Goal: Transaction & Acquisition: Book appointment/travel/reservation

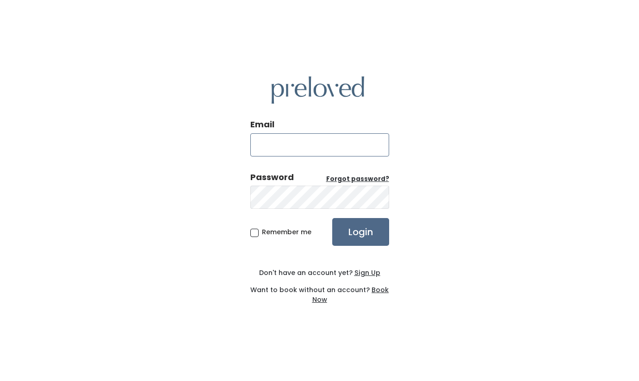
type input "[EMAIL_ADDRESS][DOMAIN_NAME]"
click at [355, 227] on input "Login" at bounding box center [360, 232] width 57 height 28
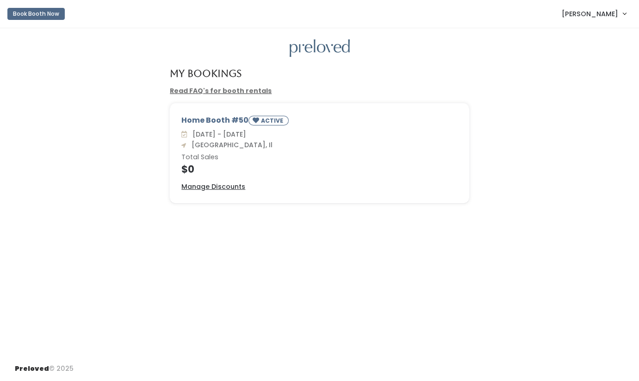
click at [41, 17] on button "Book Booth Now" at bounding box center [35, 14] width 57 height 12
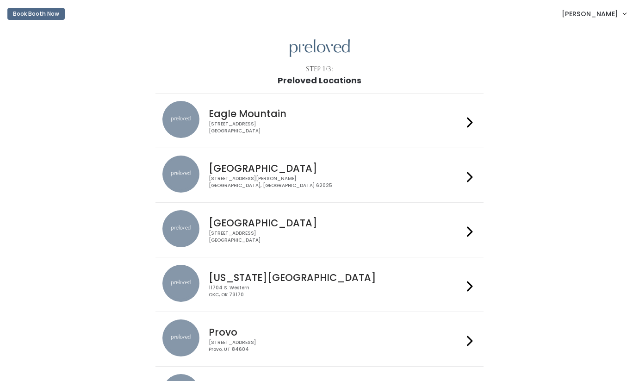
click at [333, 170] on h4 "Edwardsville" at bounding box center [336, 168] width 255 height 11
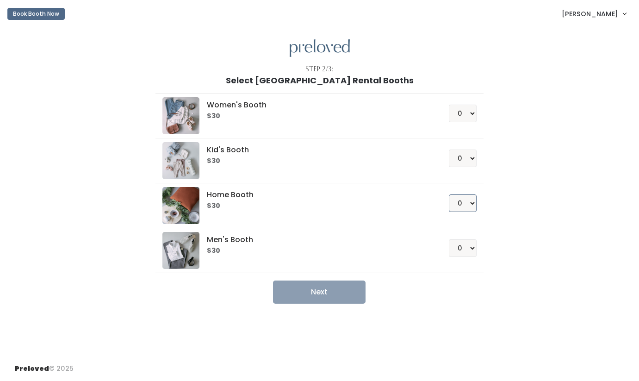
select select "1"
click at [324, 294] on button "Next" at bounding box center [319, 292] width 93 height 23
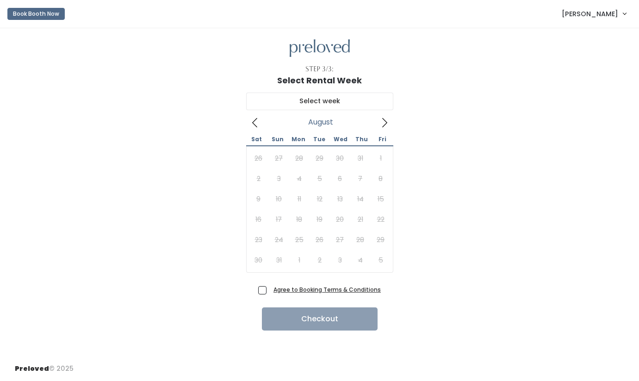
click at [388, 121] on icon at bounding box center [385, 123] width 10 height 10
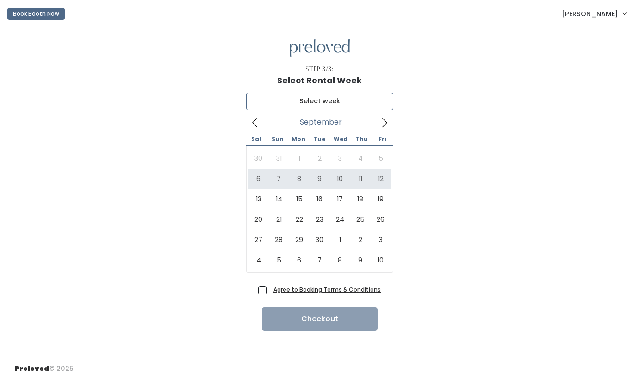
type input "September 6 to September 12"
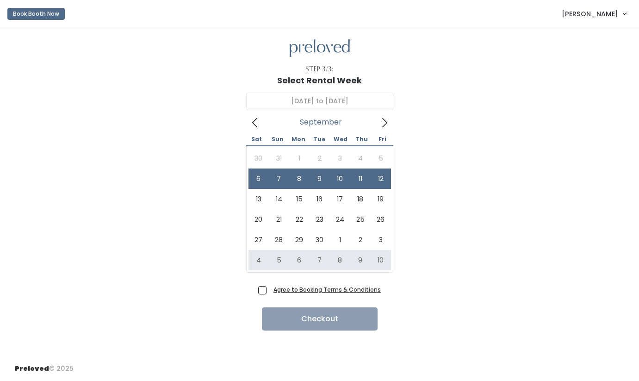
click at [270, 289] on span "Agree to Booking Terms & Conditions" at bounding box center [325, 289] width 111 height 9
click at [270, 289] on input "Agree to Booking Terms & Conditions" at bounding box center [273, 288] width 6 height 6
checkbox input "true"
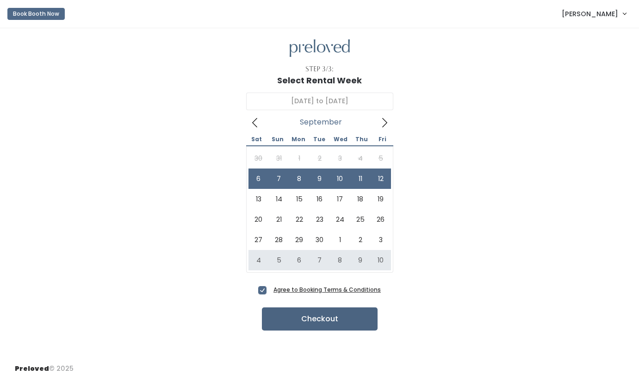
click at [328, 325] on button "Checkout" at bounding box center [320, 318] width 116 height 23
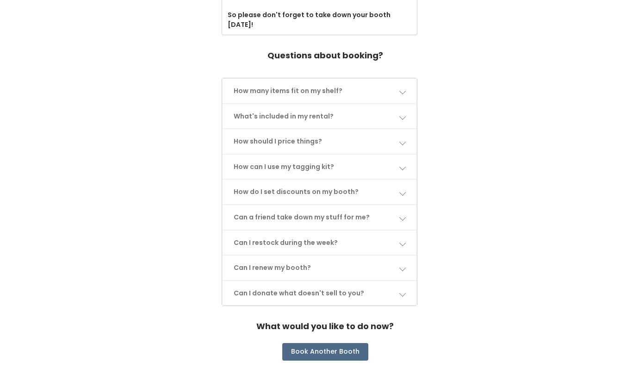
scroll to position [404, 0]
click at [254, 79] on link "How many items fit on my shelf?" at bounding box center [320, 91] width 194 height 25
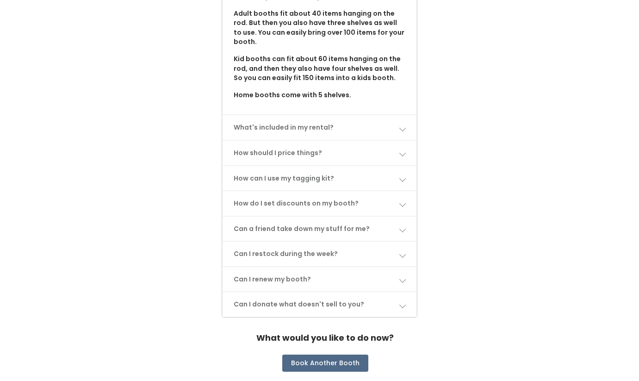
scroll to position [498, 0]
click at [291, 242] on link "Can I restock during the week?" at bounding box center [320, 254] width 194 height 25
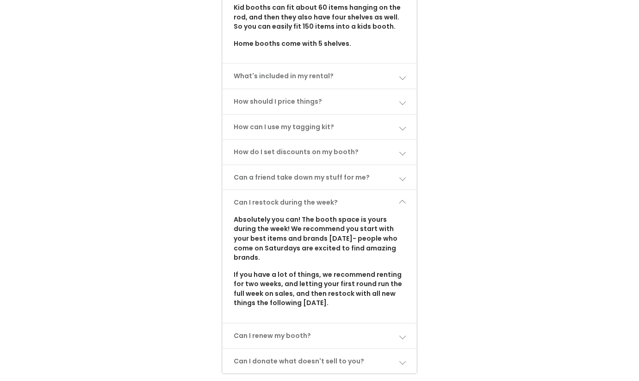
scroll to position [568, 0]
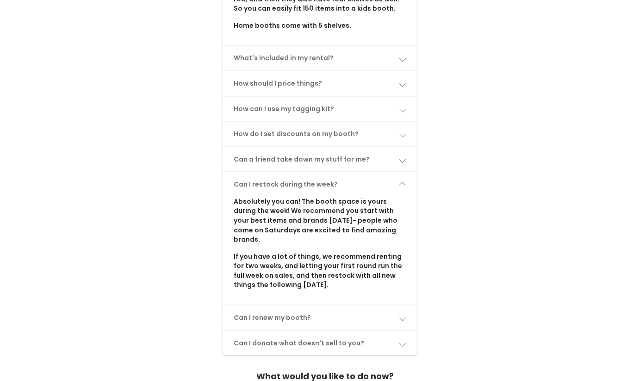
click at [333, 306] on link "Can I renew my booth?" at bounding box center [320, 318] width 194 height 25
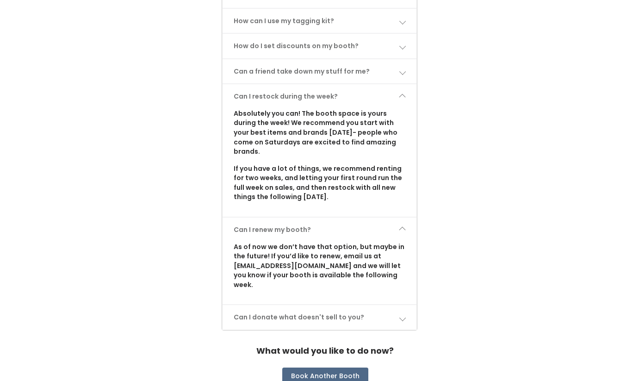
scroll to position [656, 0]
click at [337, 306] on link "Can I donate what doesn't sell to you?" at bounding box center [320, 318] width 194 height 25
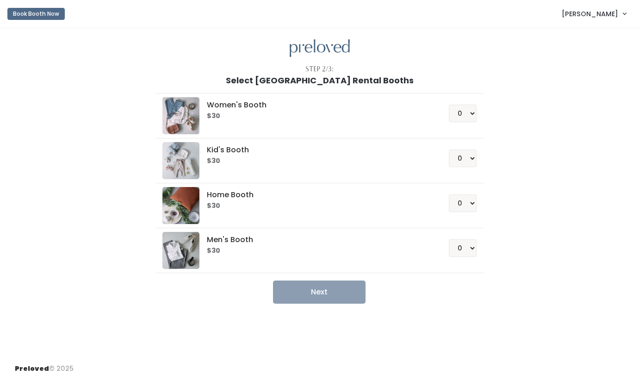
click at [333, 154] on div "Kid's Booth $30" at bounding box center [316, 153] width 222 height 23
click at [53, 15] on button "Book Booth Now" at bounding box center [35, 14] width 57 height 12
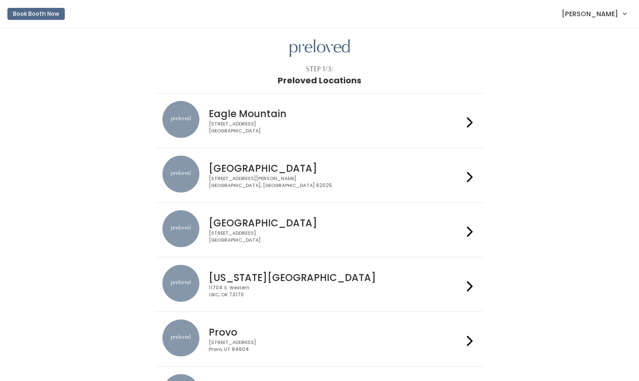
click at [427, 183] on div "[STREET_ADDRESS][PERSON_NAME]" at bounding box center [336, 181] width 255 height 13
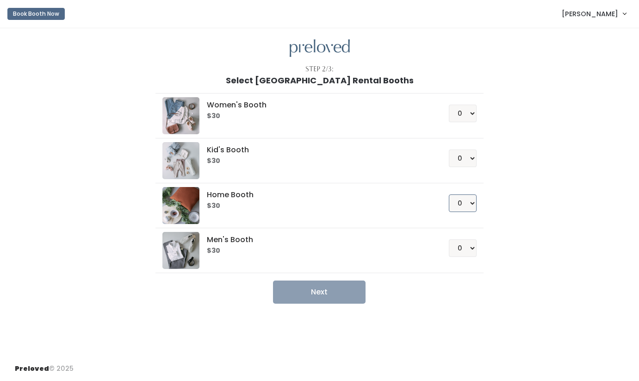
select select "1"
click at [351, 291] on button "Next" at bounding box center [319, 292] width 93 height 23
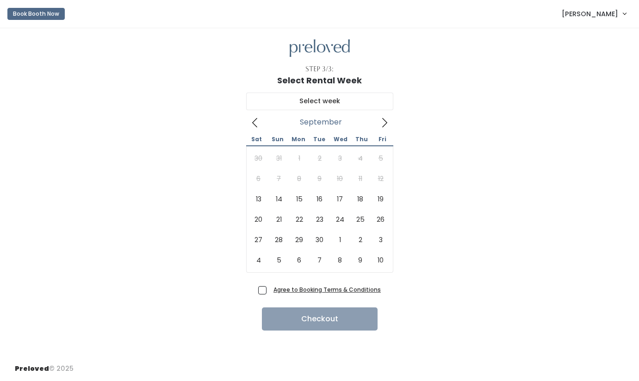
click at [381, 127] on icon at bounding box center [385, 123] width 10 height 10
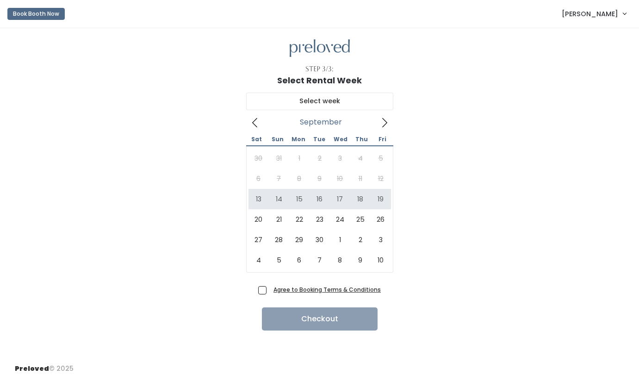
click at [600, 15] on span "[PERSON_NAME]" at bounding box center [590, 14] width 56 height 10
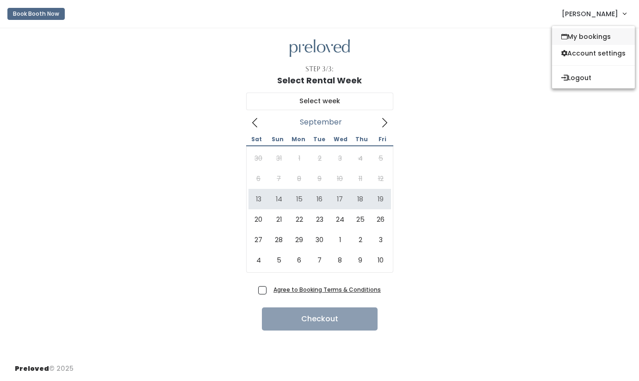
click at [588, 34] on link "My bookings" at bounding box center [593, 36] width 83 height 17
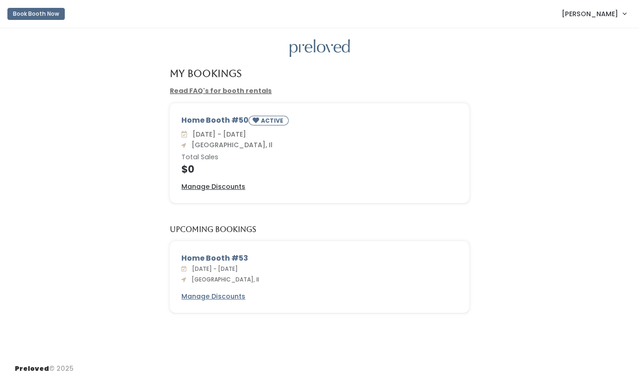
click at [39, 12] on button "Book Booth Now" at bounding box center [35, 14] width 57 height 12
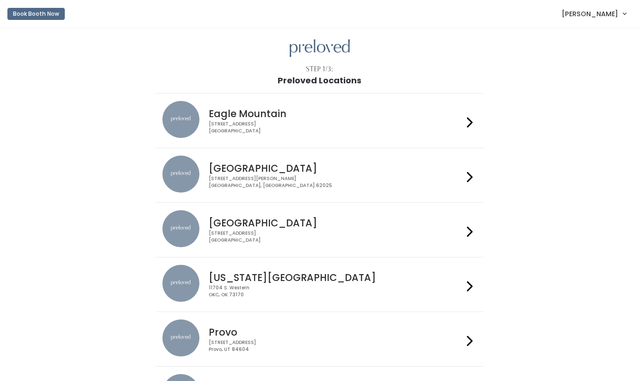
click at [311, 166] on h4 "Edwardsville" at bounding box center [336, 168] width 255 height 11
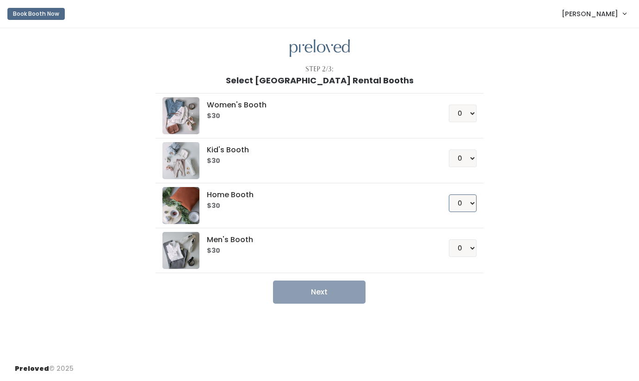
select select "1"
click at [312, 292] on button "Next" at bounding box center [319, 292] width 93 height 23
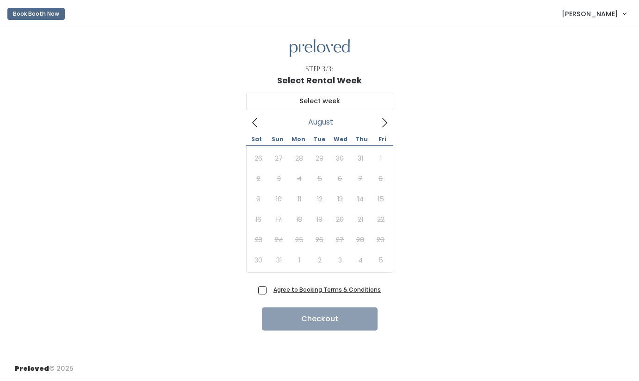
click at [384, 123] on icon at bounding box center [385, 123] width 10 height 10
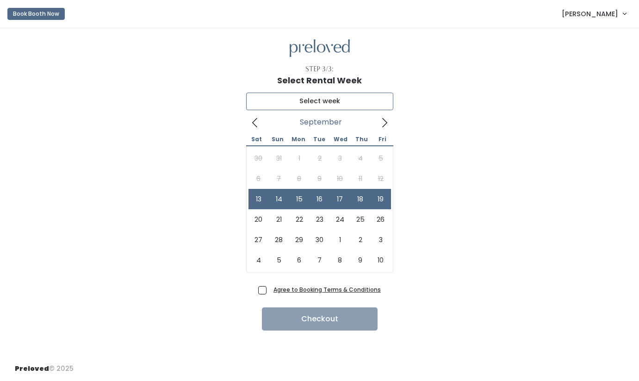
type input "[DATE] to [DATE]"
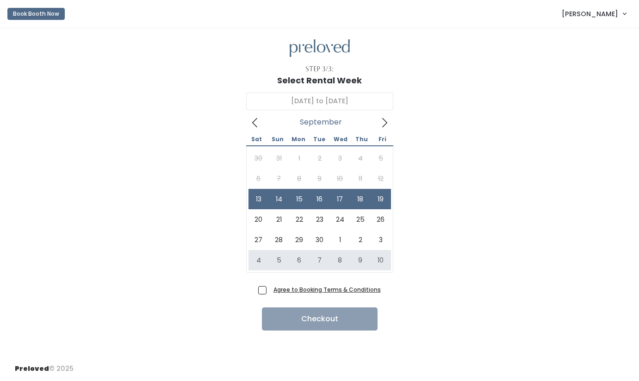
click at [270, 288] on span "Agree to Booking Terms & Conditions" at bounding box center [325, 289] width 111 height 9
click at [270, 288] on input "Agree to Booking Terms & Conditions" at bounding box center [273, 288] width 6 height 6
checkbox input "true"
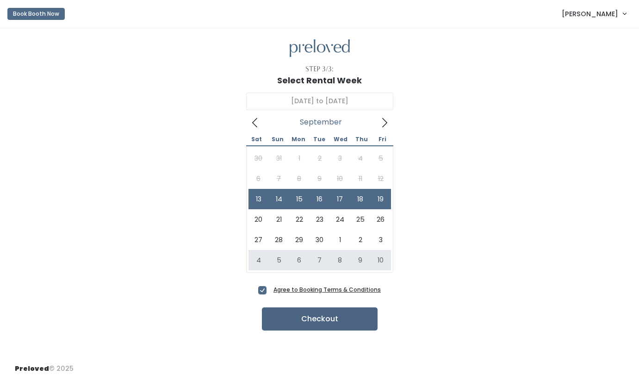
click at [297, 324] on button "Checkout" at bounding box center [320, 318] width 116 height 23
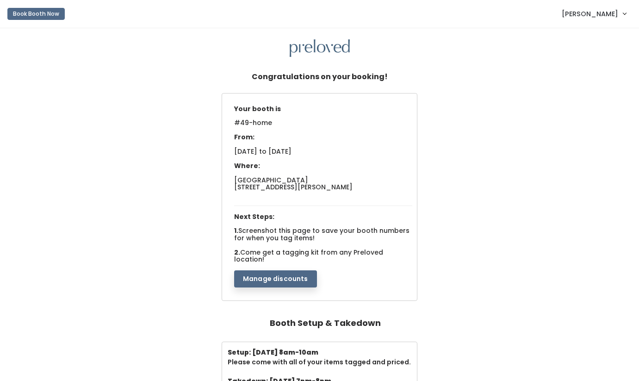
click at [53, 13] on button "Book Booth Now" at bounding box center [35, 14] width 57 height 12
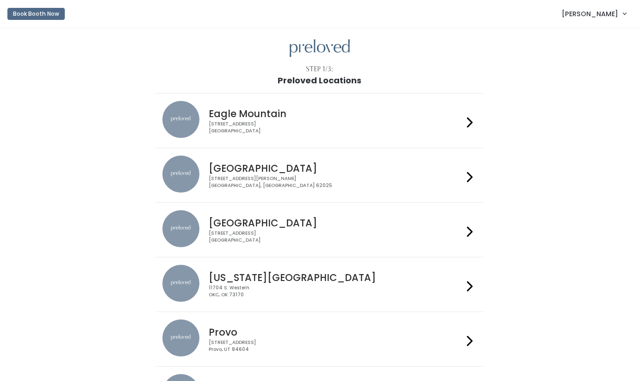
click at [240, 178] on div "[STREET_ADDRESS][PERSON_NAME]" at bounding box center [336, 181] width 255 height 13
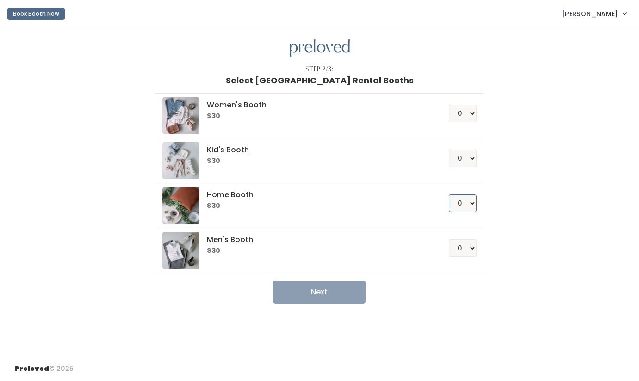
select select "1"
click at [336, 289] on button "Next" at bounding box center [319, 292] width 93 height 23
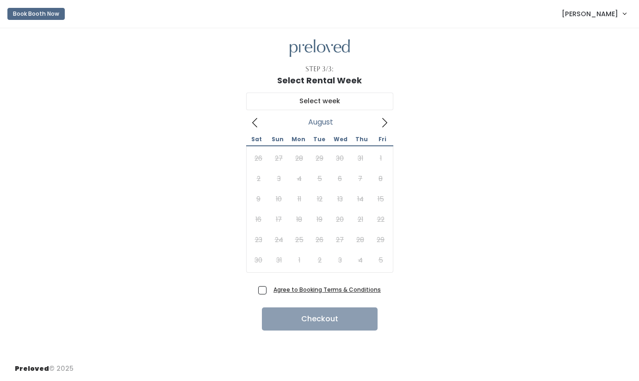
click at [387, 123] on icon at bounding box center [385, 123] width 10 height 10
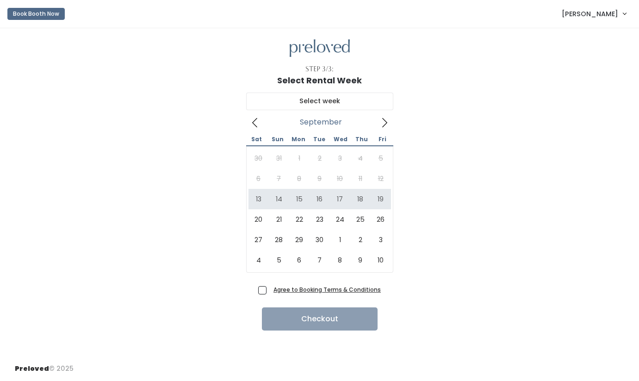
click at [591, 19] on span "[PERSON_NAME]" at bounding box center [590, 14] width 56 height 10
click at [572, 85] on button "Logout" at bounding box center [593, 77] width 83 height 17
